Goal: Task Accomplishment & Management: Manage account settings

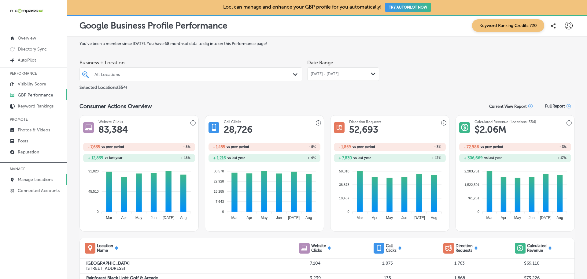
click at [25, 179] on p "Manage Locations" at bounding box center [35, 179] width 35 height 5
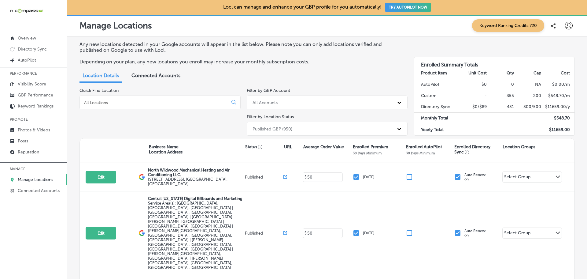
click at [113, 102] on input at bounding box center [154, 103] width 143 height 6
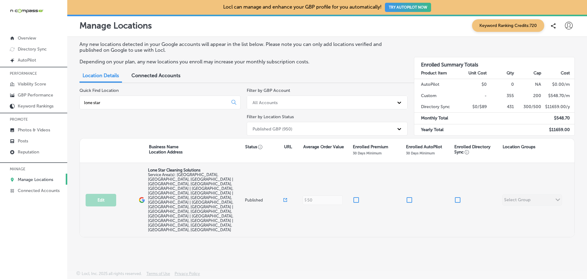
type input "lone star"
click at [356, 196] on input "checkbox" at bounding box center [356, 199] width 7 height 7
checkbox input "true"
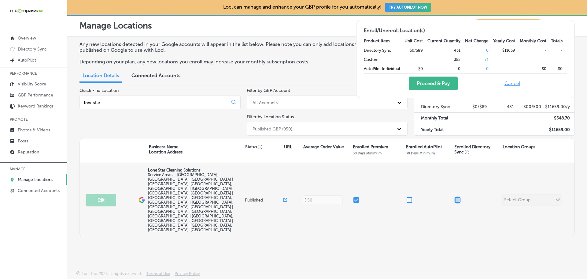
click at [459, 196] on input "checkbox" at bounding box center [457, 199] width 7 height 7
checkbox input "true"
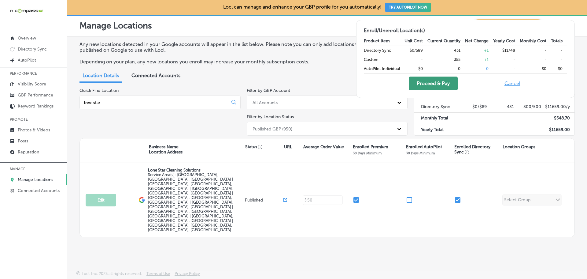
click at [429, 83] on button "Proceed & Pay" at bounding box center [433, 83] width 49 height 14
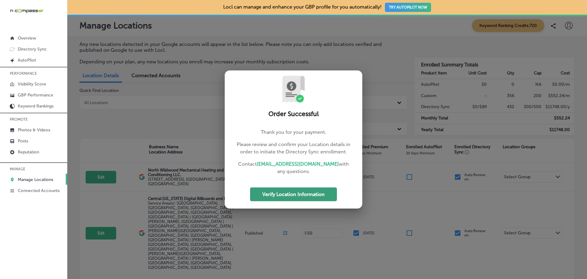
click at [309, 195] on button "Verify Location Information" at bounding box center [293, 194] width 87 height 14
select select "US"
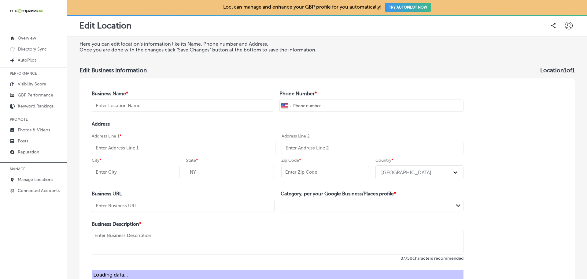
type input "Lone Star Cleaning Solutions"
type input "[PHONE_NUMBER]"
type textarea "Lone Star Cleaning Solutions, based in [GEOGRAPHIC_DATA], [GEOGRAPHIC_DATA], is…"
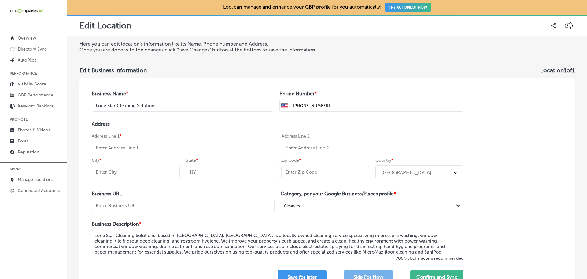
select select "US"
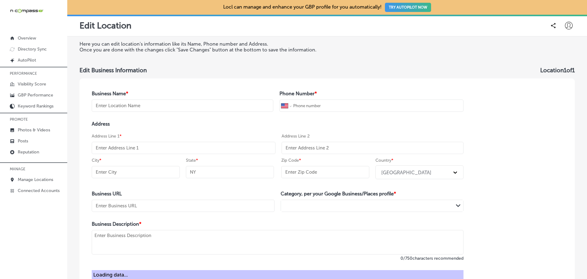
type input "Lone Star Cleaning Solutions"
type input "[PHONE_NUMBER]"
type textarea "Lone Star Cleaning Solutions, based in [GEOGRAPHIC_DATA], [GEOGRAPHIC_DATA], is…"
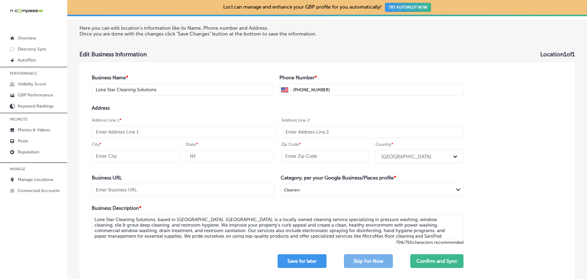
scroll to position [31, 0]
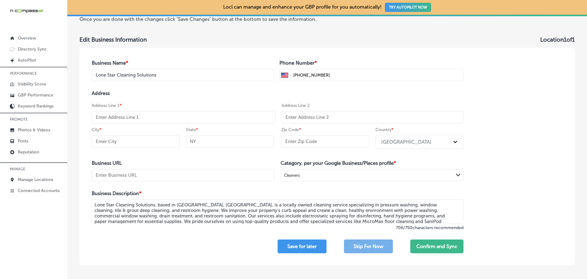
select select "US"
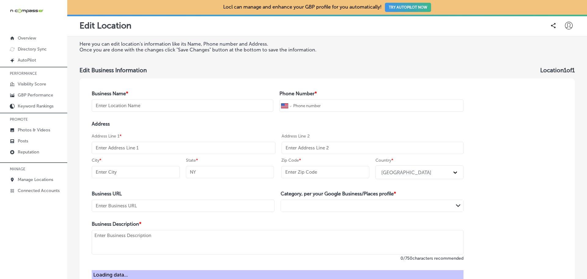
type input "Lone Star Cleaning Solutions"
type input "[PHONE_NUMBER]"
type textarea "Lone Star Cleaning Solutions, based in [GEOGRAPHIC_DATA], [GEOGRAPHIC_DATA], is…"
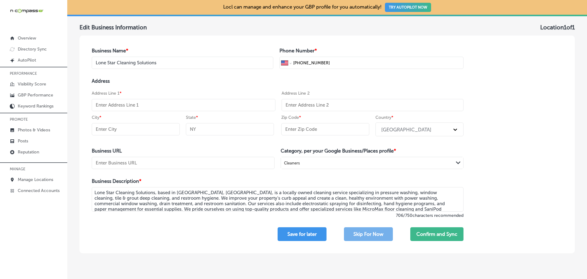
scroll to position [28, 0]
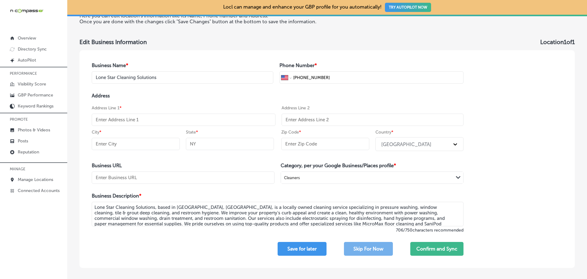
click at [138, 119] on input "text" at bounding box center [184, 119] width 184 height 12
paste input "[STREET_ADDRESS][PERSON_NAME] Suite 112"
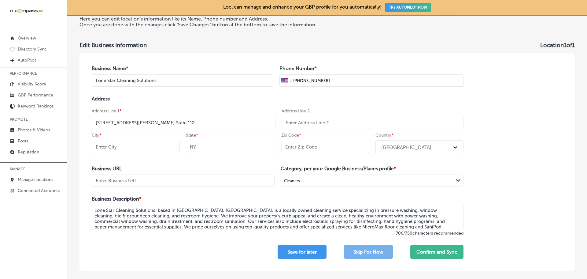
scroll to position [59, 0]
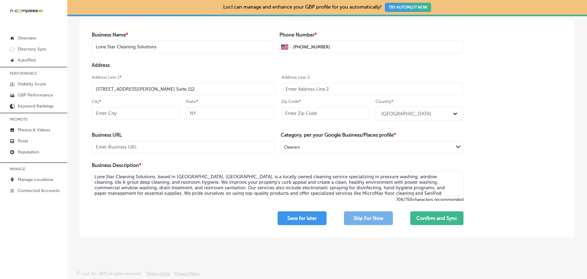
type input "[STREET_ADDRESS][PERSON_NAME] Suite 112"
click at [105, 115] on input "text" at bounding box center [136, 113] width 88 height 12
paste input "Carrollton"
type input "Carrollton"
click at [199, 112] on input "text" at bounding box center [230, 113] width 88 height 12
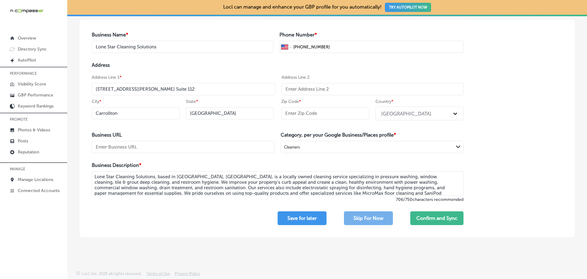
type input "[GEOGRAPHIC_DATA]"
click at [300, 111] on input "text" at bounding box center [325, 113] width 88 height 12
paste input "75006"
type input "75006"
click at [435, 216] on button "Confirm and Sync" at bounding box center [436, 218] width 53 height 14
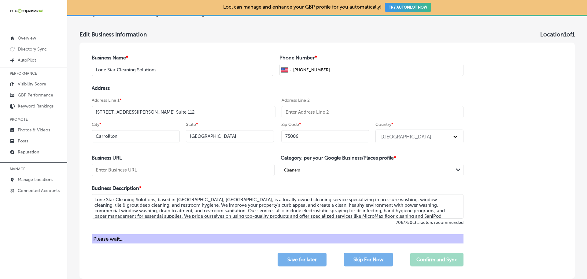
scroll to position [0, 0]
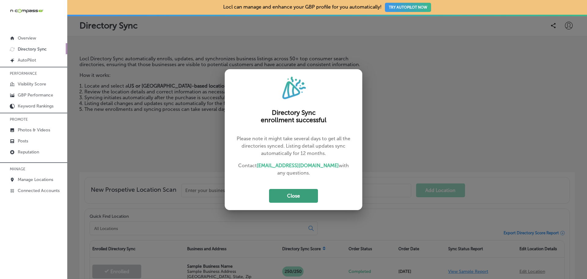
click at [288, 195] on button "Close" at bounding box center [293, 196] width 49 height 14
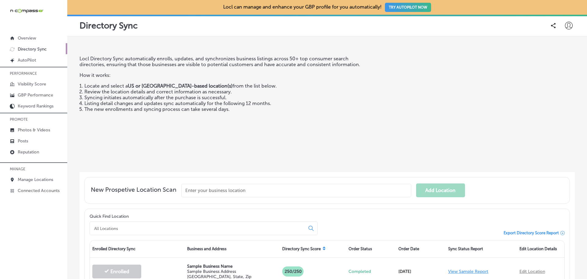
click at [565, 27] on icon at bounding box center [569, 26] width 8 height 8
click at [559, 66] on p "My Teams" at bounding box center [557, 63] width 22 height 7
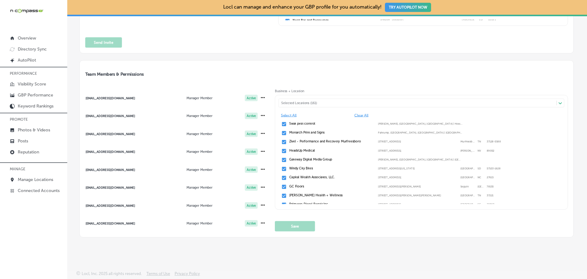
scroll to position [245, 0]
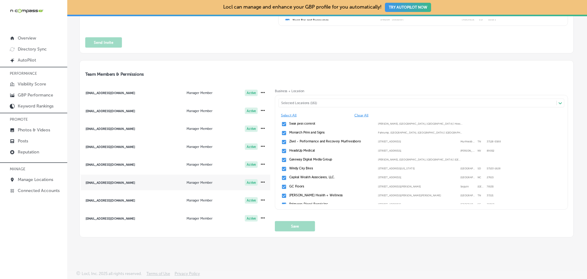
click at [222, 179] on span "mariacorazonubas1@gmail.com Manager Member Active" at bounding box center [175, 182] width 191 height 16
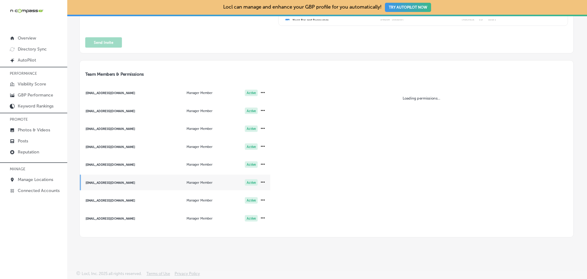
click at [301, 101] on div "Loading permissions..." at bounding box center [421, 160] width 293 height 142
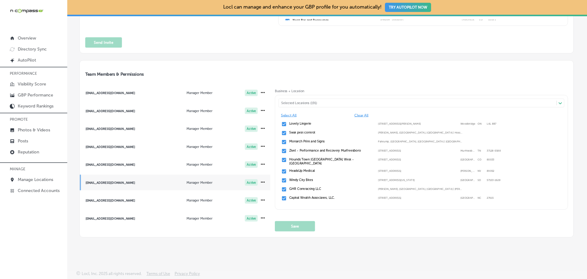
click at [298, 102] on div "Selected Locations (191)" at bounding box center [420, 103] width 278 height 4
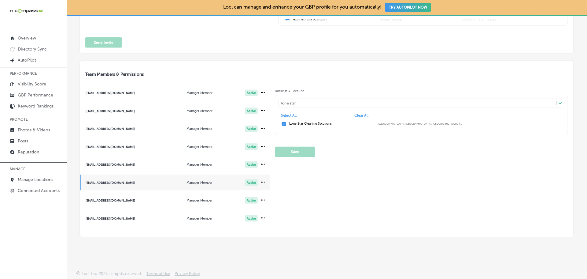
click at [282, 124] on input "checkbox" at bounding box center [284, 124] width 6 height 6
type input "lone star"
click at [299, 150] on button "Save" at bounding box center [295, 151] width 40 height 10
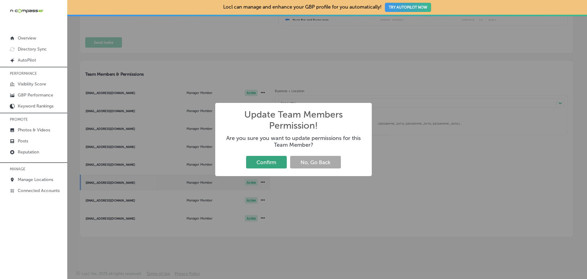
click at [261, 162] on button "Confirm" at bounding box center [266, 162] width 41 height 13
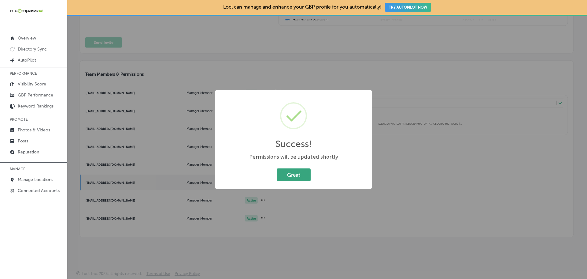
click at [298, 180] on button "Great" at bounding box center [294, 174] width 34 height 13
